Goal: Find specific page/section

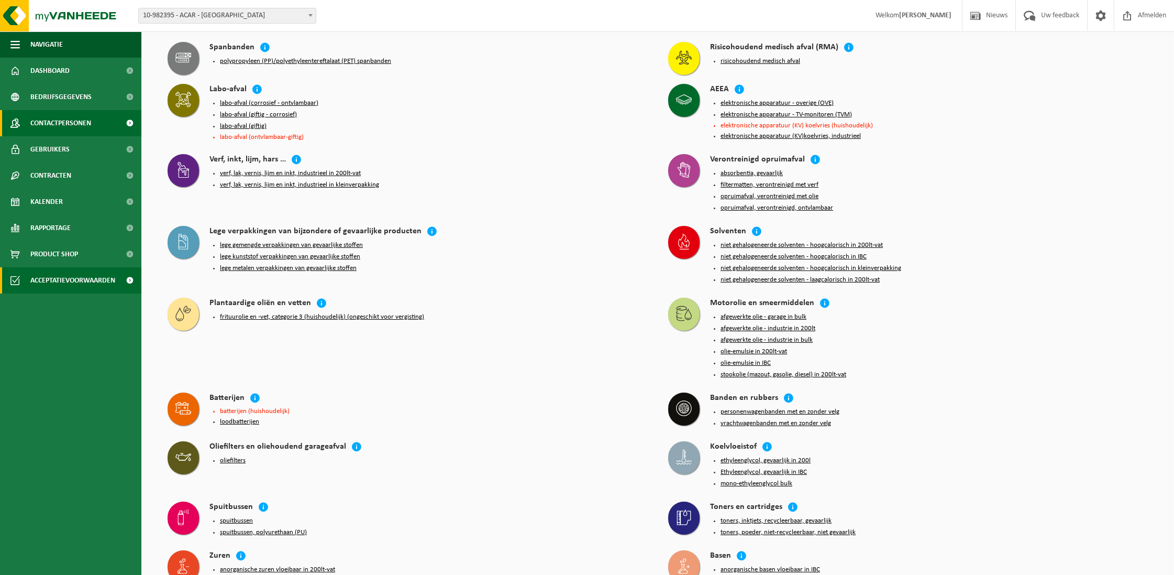
scroll to position [830, 0]
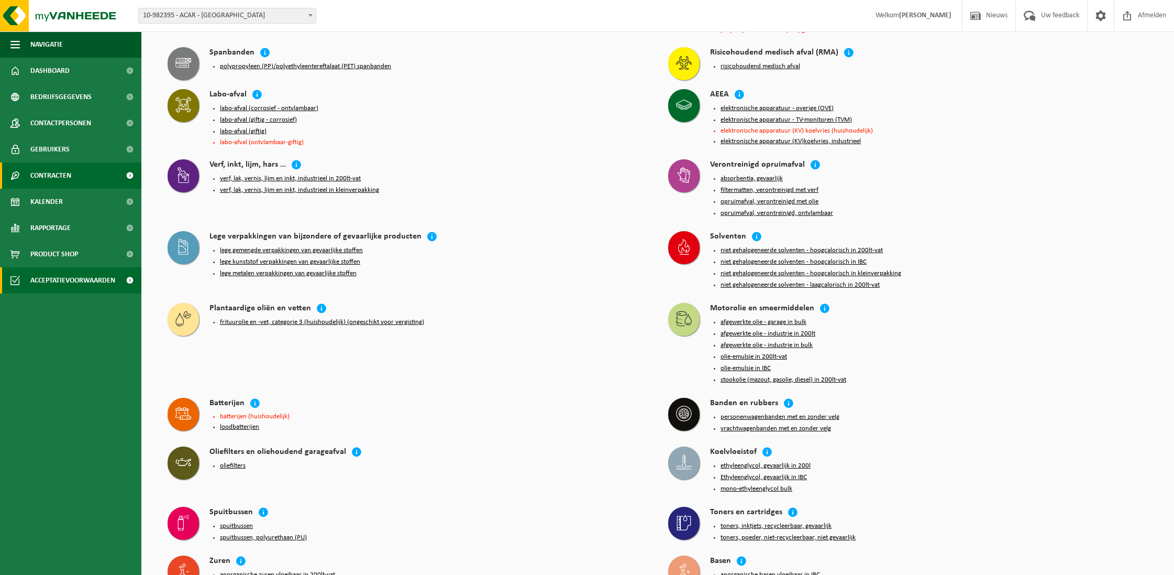
click at [74, 180] on link "Contracten" at bounding box center [70, 175] width 141 height 26
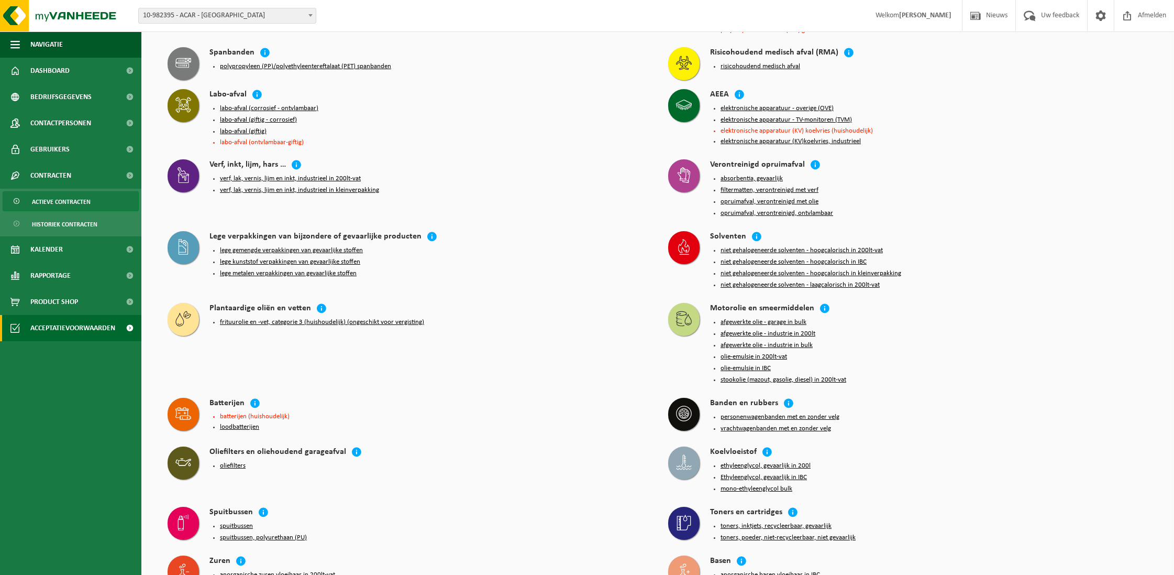
click at [72, 197] on span "Actieve contracten" at bounding box center [61, 202] width 59 height 20
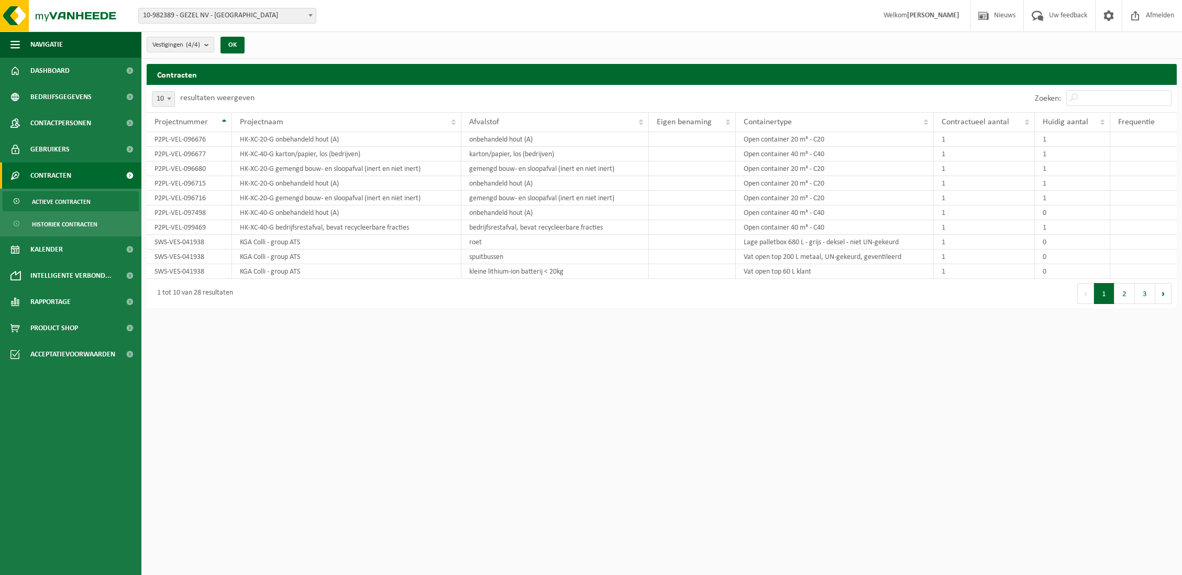
click at [269, 18] on span "10-982389 - GEZEL NV - [GEOGRAPHIC_DATA]" at bounding box center [227, 15] width 177 height 15
select select "162558"
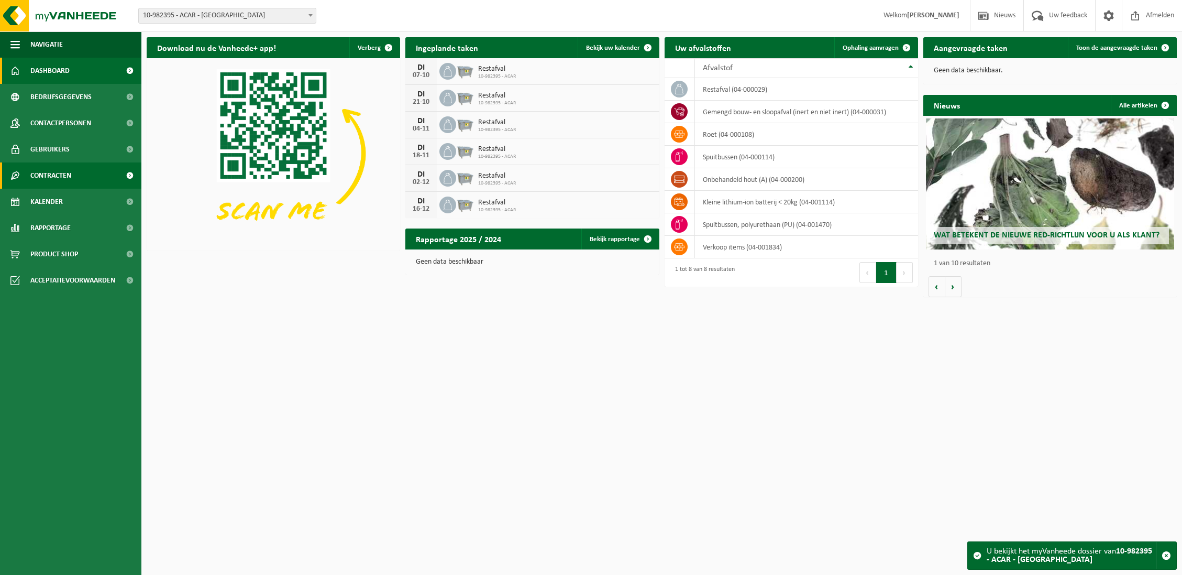
click at [63, 178] on span "Contracten" at bounding box center [50, 175] width 41 height 26
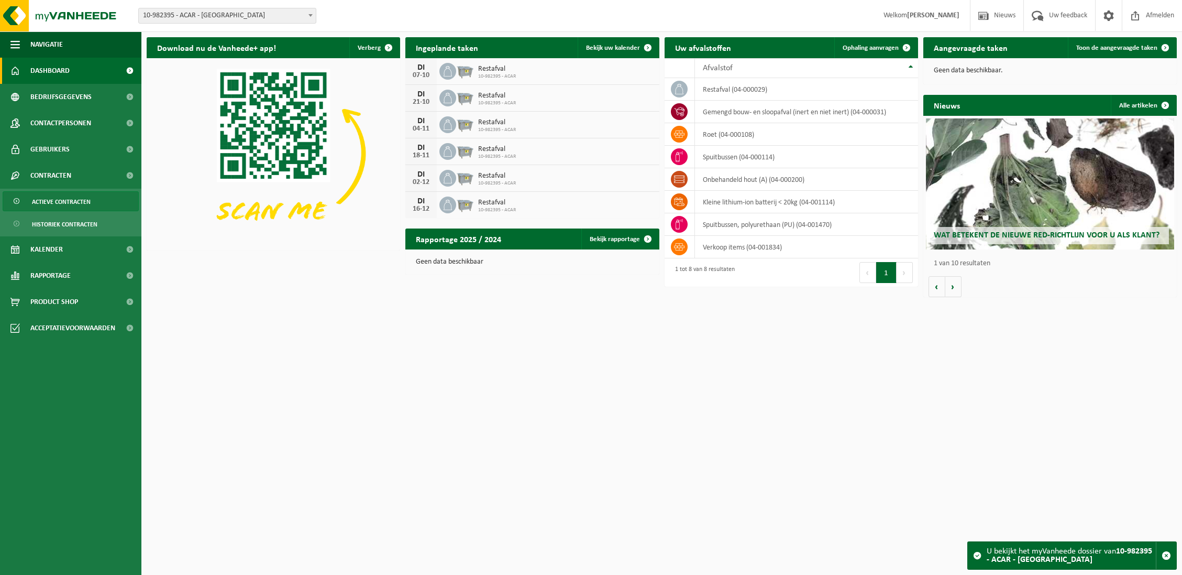
click at [65, 201] on span "Actieve contracten" at bounding box center [61, 202] width 59 height 20
